Goal: Transaction & Acquisition: Obtain resource

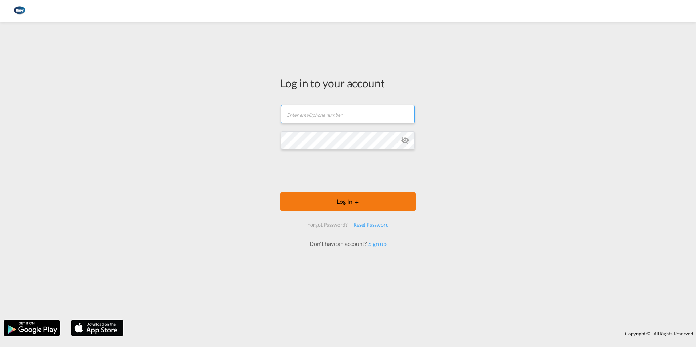
type input "[EMAIL_ADDRESS][DOMAIN_NAME]"
click at [363, 199] on button "Log In" at bounding box center [347, 202] width 135 height 18
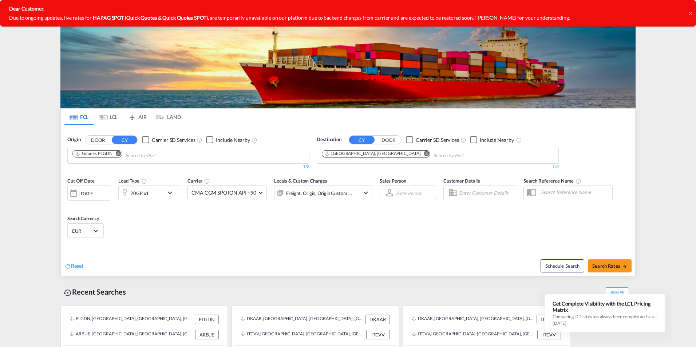
click at [690, 13] on icon at bounding box center [690, 13] width 4 height 4
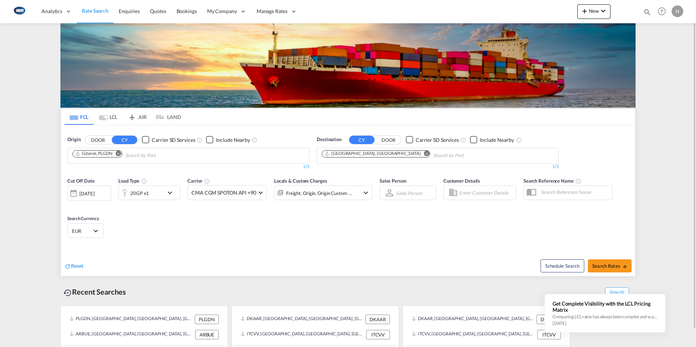
click at [121, 155] on md-icon "Remove" at bounding box center [118, 153] width 5 height 5
type input "a"
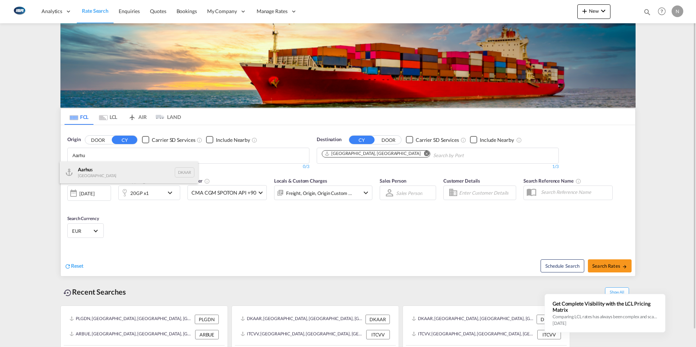
type input "Aarhu"
click at [83, 173] on div "Aarhu s Denmark DKAAR" at bounding box center [129, 173] width 138 height 22
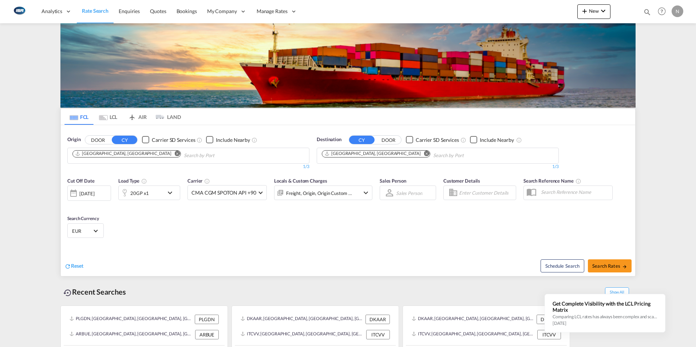
click at [424, 155] on md-icon "Remove" at bounding box center [426, 153] width 5 height 5
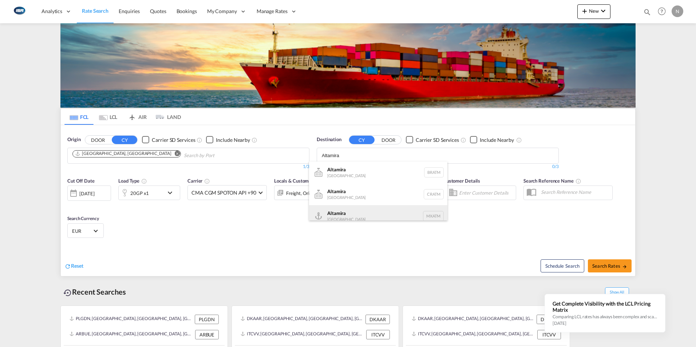
type input "Altamira"
click at [335, 210] on div "Altamira [GEOGRAPHIC_DATA] MXATM" at bounding box center [378, 216] width 138 height 22
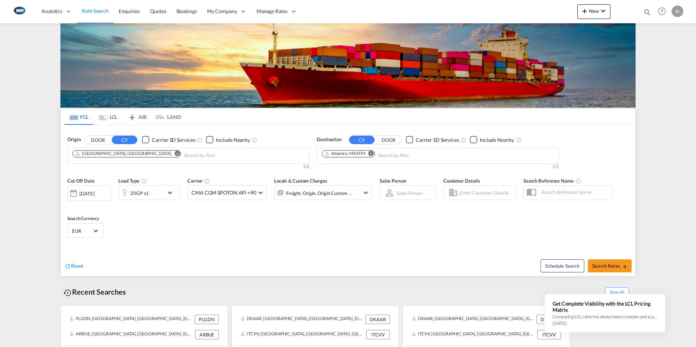
click at [169, 193] on md-icon "icon-chevron-down" at bounding box center [172, 193] width 12 height 9
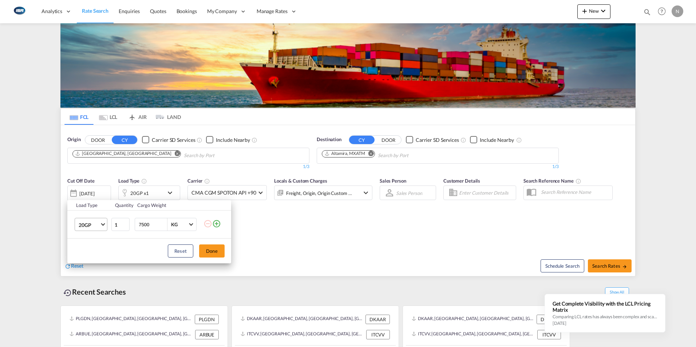
click at [103, 225] on span "Choose: \a20GP" at bounding box center [103, 224] width 4 height 4
type md-option "20GP"
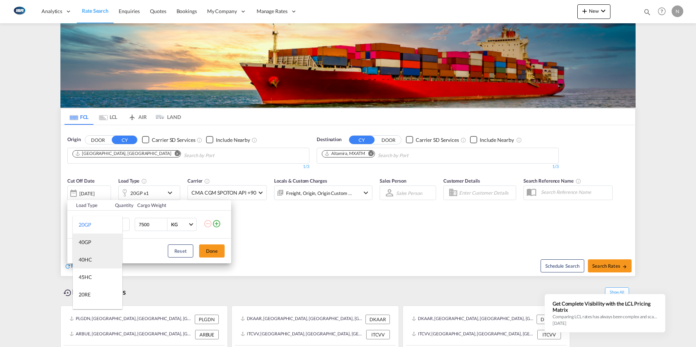
drag, startPoint x: 86, startPoint y: 254, endPoint x: 89, endPoint y: 250, distance: 5.0
click at [86, 254] on md-option "40HC" at bounding box center [98, 259] width 50 height 17
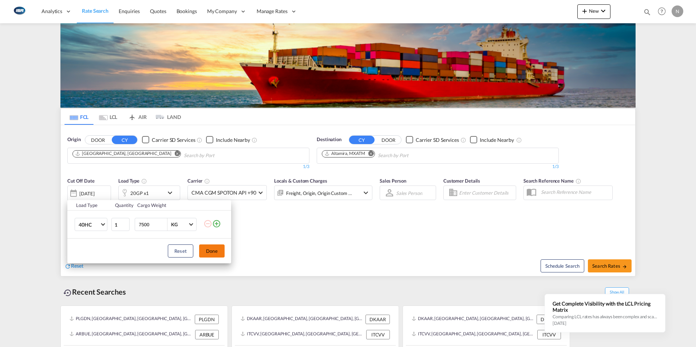
click at [214, 254] on button "Done" at bounding box center [211, 251] width 25 height 13
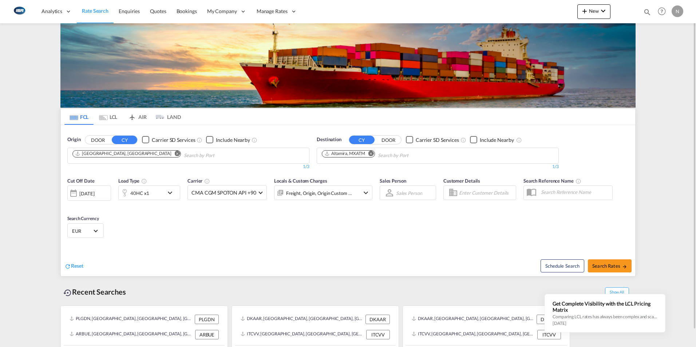
click at [98, 229] on md-select-value "EUR" at bounding box center [85, 231] width 28 height 10
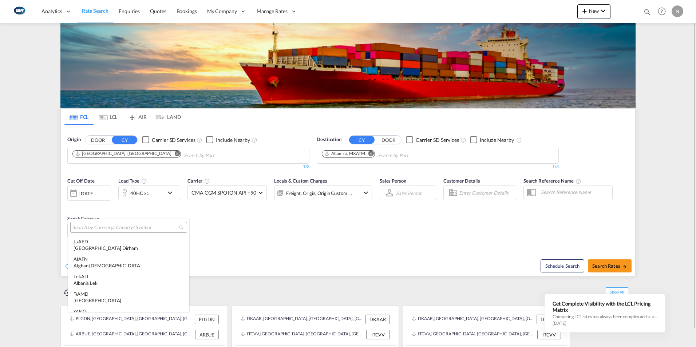
scroll to position [731, 0]
click at [98, 229] on input "search" at bounding box center [125, 228] width 107 height 7
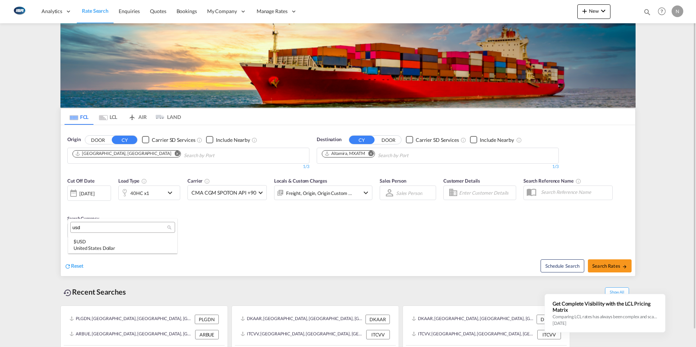
scroll to position [0, 0]
type input "usd"
click at [87, 248] on div "United States Dollar" at bounding box center [123, 248] width 98 height 7
click at [614, 267] on span "Search Rates" at bounding box center [609, 266] width 35 height 6
type input "DKAAR to MXATM / [DATE]"
